Goal: Information Seeking & Learning: Check status

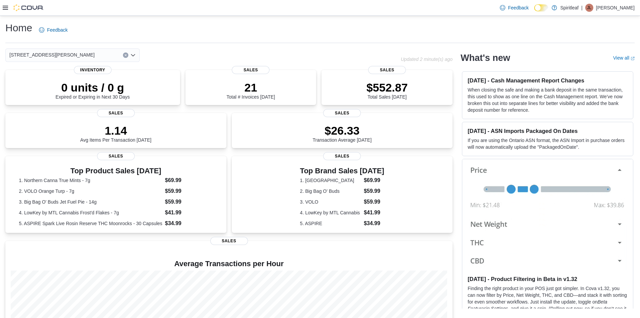
click at [6, 8] on icon at bounding box center [5, 8] width 5 height 4
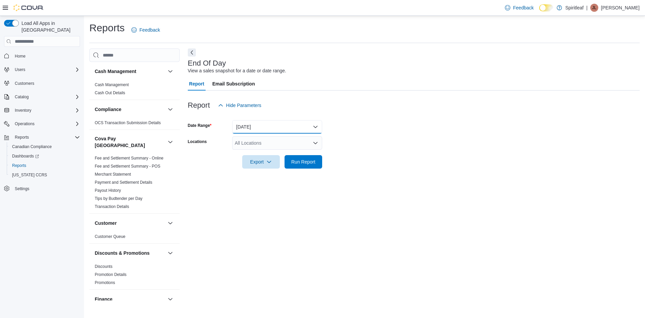
click at [285, 127] on button "Today" at bounding box center [277, 126] width 90 height 13
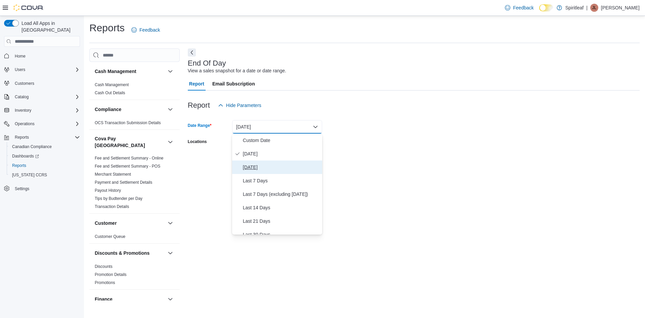
click at [250, 167] on span "Yesterday" at bounding box center [281, 167] width 77 height 8
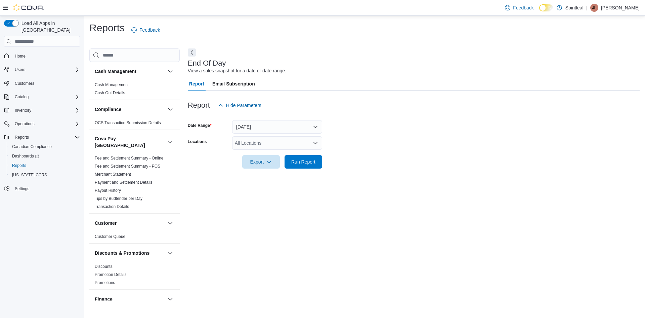
click at [369, 147] on form "Date Range Yesterday Locations All Locations Export Run Report" at bounding box center [414, 140] width 452 height 56
click at [294, 145] on div "All Locations" at bounding box center [277, 142] width 90 height 13
type input "***"
click at [294, 154] on span "[STREET_ADDRESS][PERSON_NAME]" at bounding box center [299, 154] width 85 height 7
click at [344, 148] on form "Date Range Yesterday Locations 566 - Spiritleaf Milner Ave (Scarborough) Export…" at bounding box center [414, 140] width 452 height 56
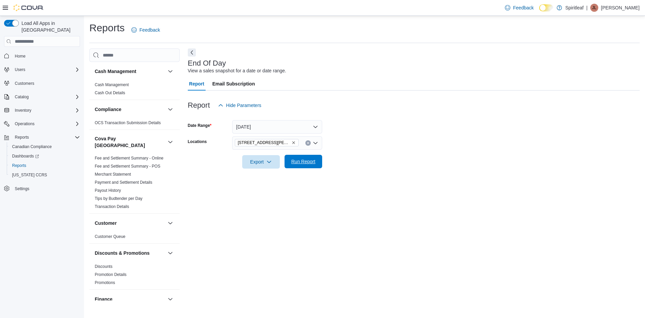
click at [318, 160] on button "Run Report" at bounding box center [304, 161] width 38 height 13
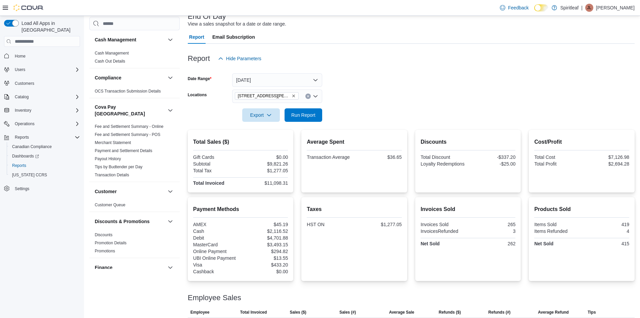
scroll to position [67, 0]
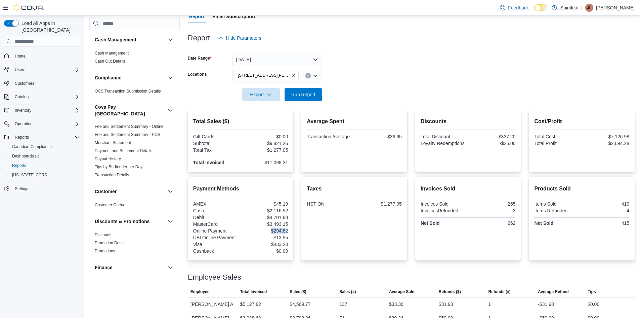
drag, startPoint x: 272, startPoint y: 230, endPoint x: 287, endPoint y: 231, distance: 15.1
click at [287, 231] on div "$294.82" at bounding box center [265, 230] width 46 height 5
click at [278, 231] on div "$294.82" at bounding box center [265, 230] width 46 height 5
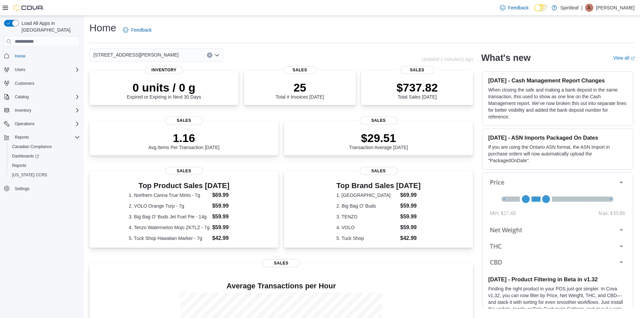
click at [190, 53] on div "[STREET_ADDRESS][PERSON_NAME]" at bounding box center [156, 54] width 134 height 13
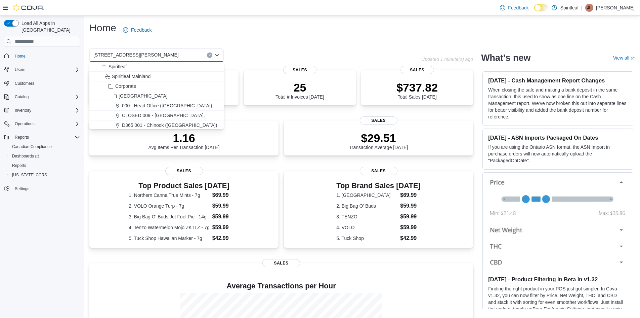
type input "*"
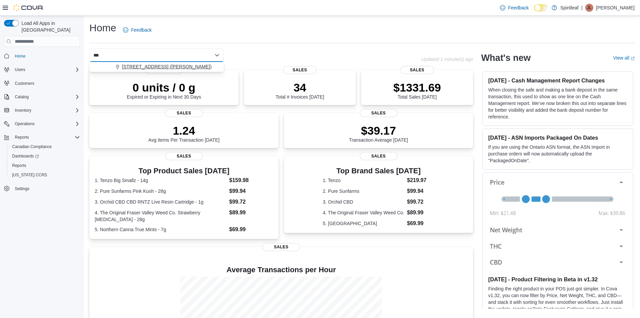
type input "***"
click at [190, 64] on span "574 - Spiritleaf Liverpool Rd (Pickering)" at bounding box center [167, 66] width 90 height 7
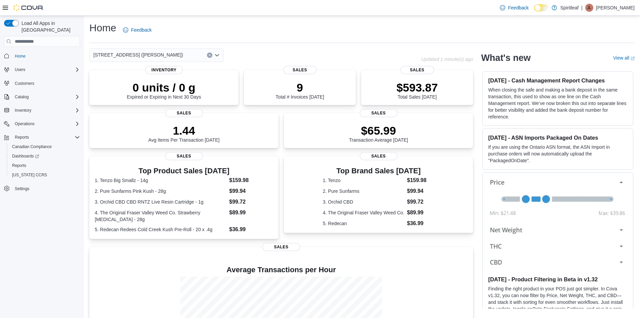
click at [263, 44] on div "Home Feedback 574 - Spiritleaf Liverpool Rd (Pickering) Combo box. Selected. 57…" at bounding box center [362, 202] width 556 height 372
click at [190, 54] on div "574 - Spiritleaf Liverpool Rd (Pickering)" at bounding box center [156, 54] width 134 height 13
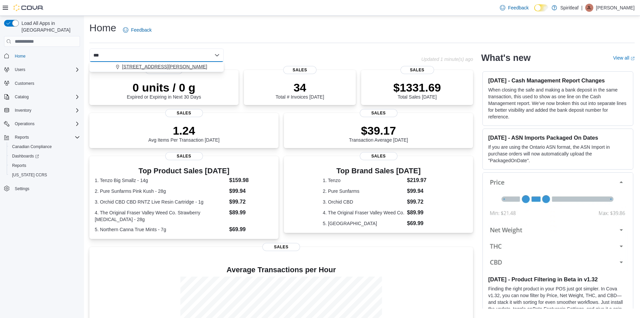
type input "***"
click at [193, 63] on span "[STREET_ADDRESS][PERSON_NAME]" at bounding box center [164, 66] width 85 height 7
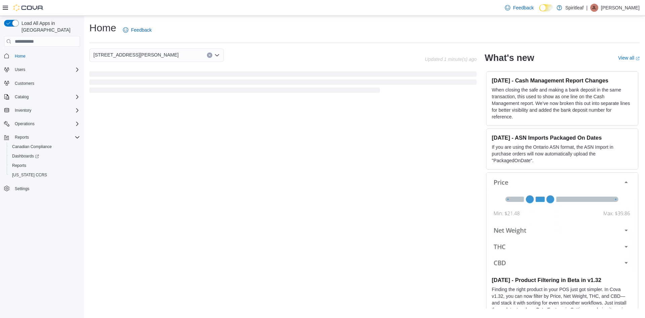
click at [283, 49] on div "566 - Spiritleaf Milner Ave (Scarborough) Combo box. Selected. 566 - Spiritleaf…" at bounding box center [257, 54] width 336 height 13
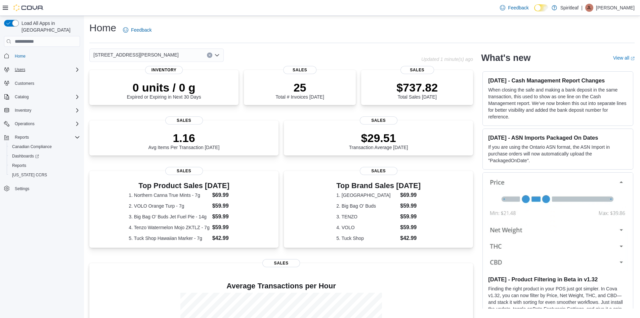
click at [47, 66] on div "Users" at bounding box center [46, 70] width 68 height 8
click at [42, 52] on span "Home" at bounding box center [46, 55] width 68 height 8
click at [30, 52] on span "Home" at bounding box center [46, 55] width 68 height 8
click at [21, 53] on span "Home" at bounding box center [20, 55] width 11 height 5
